Goal: Navigation & Orientation: Find specific page/section

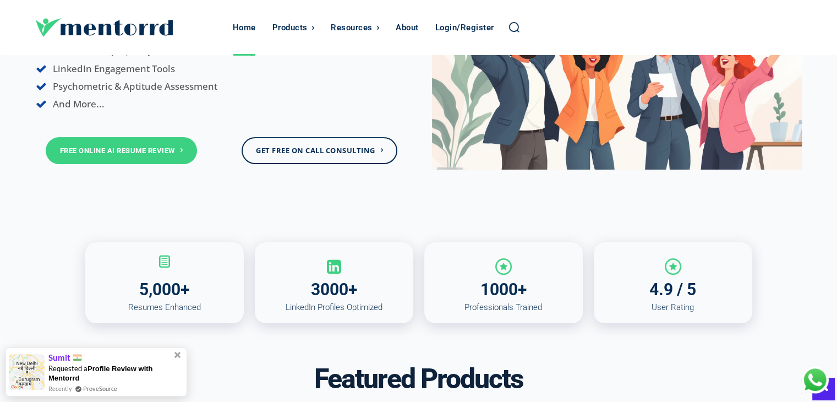
scroll to position [165, 0]
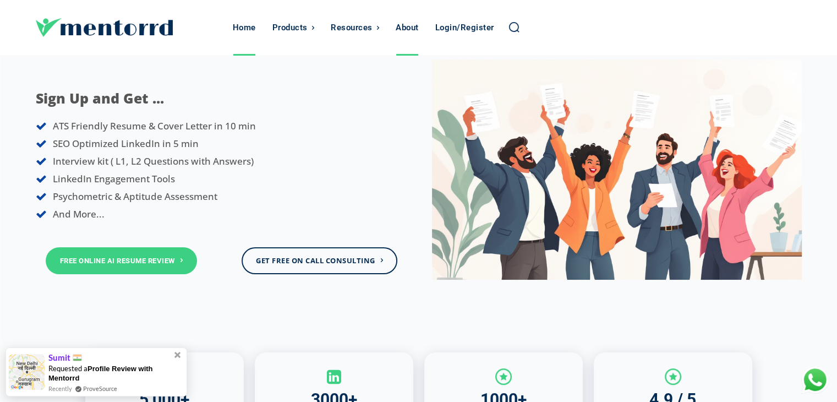
click at [406, 31] on div "About" at bounding box center [407, 27] width 23 height 55
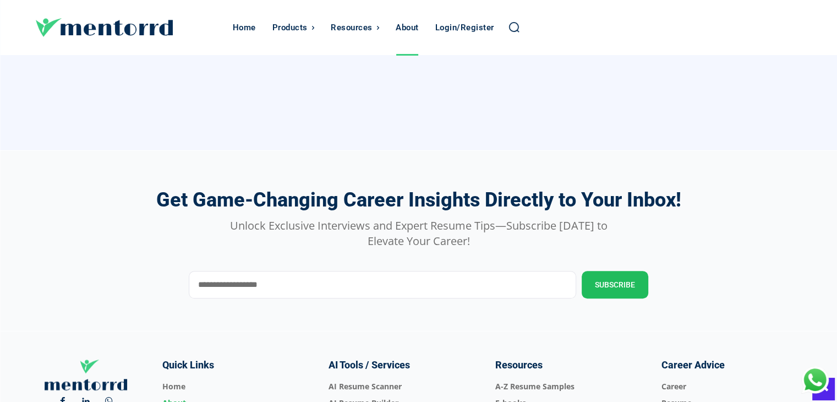
scroll to position [936, 0]
